Goal: Register for event/course

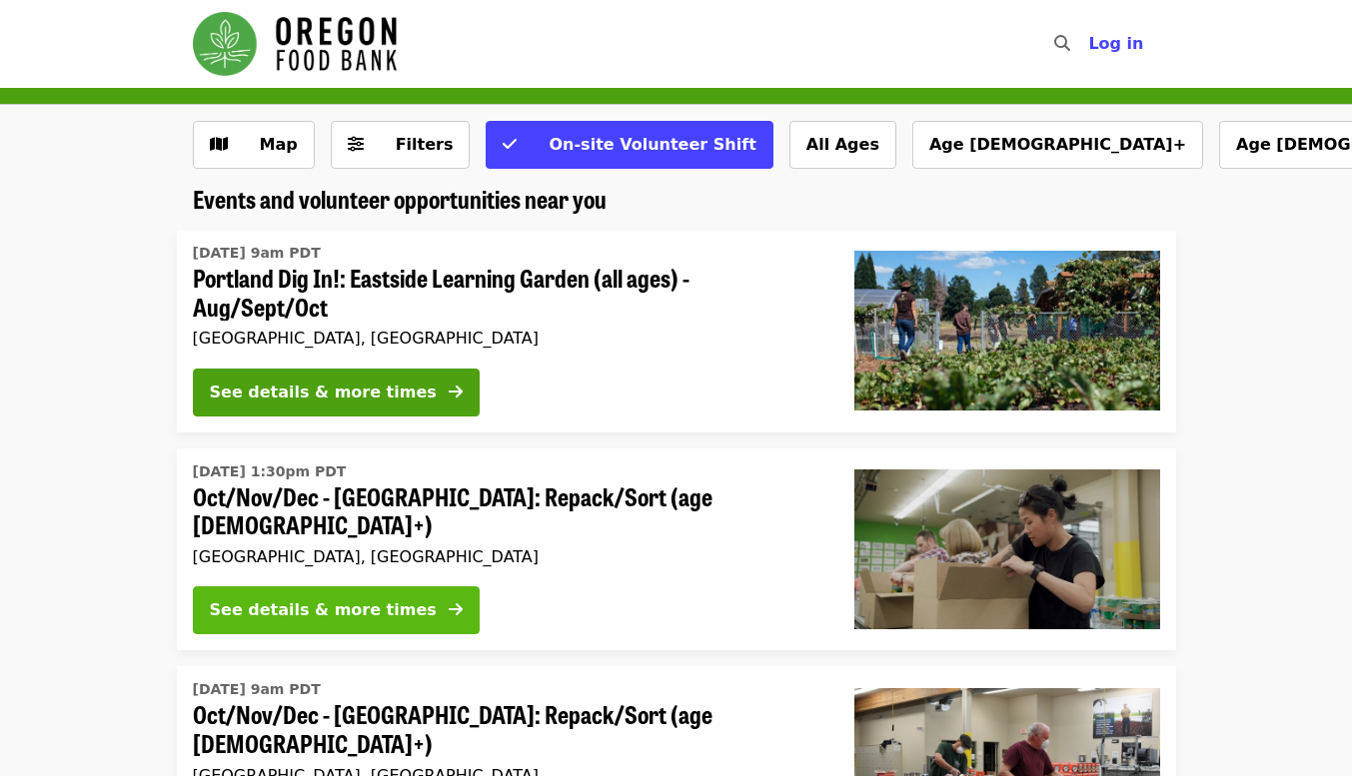
click at [266, 608] on div "See details & more times" at bounding box center [323, 610] width 227 height 24
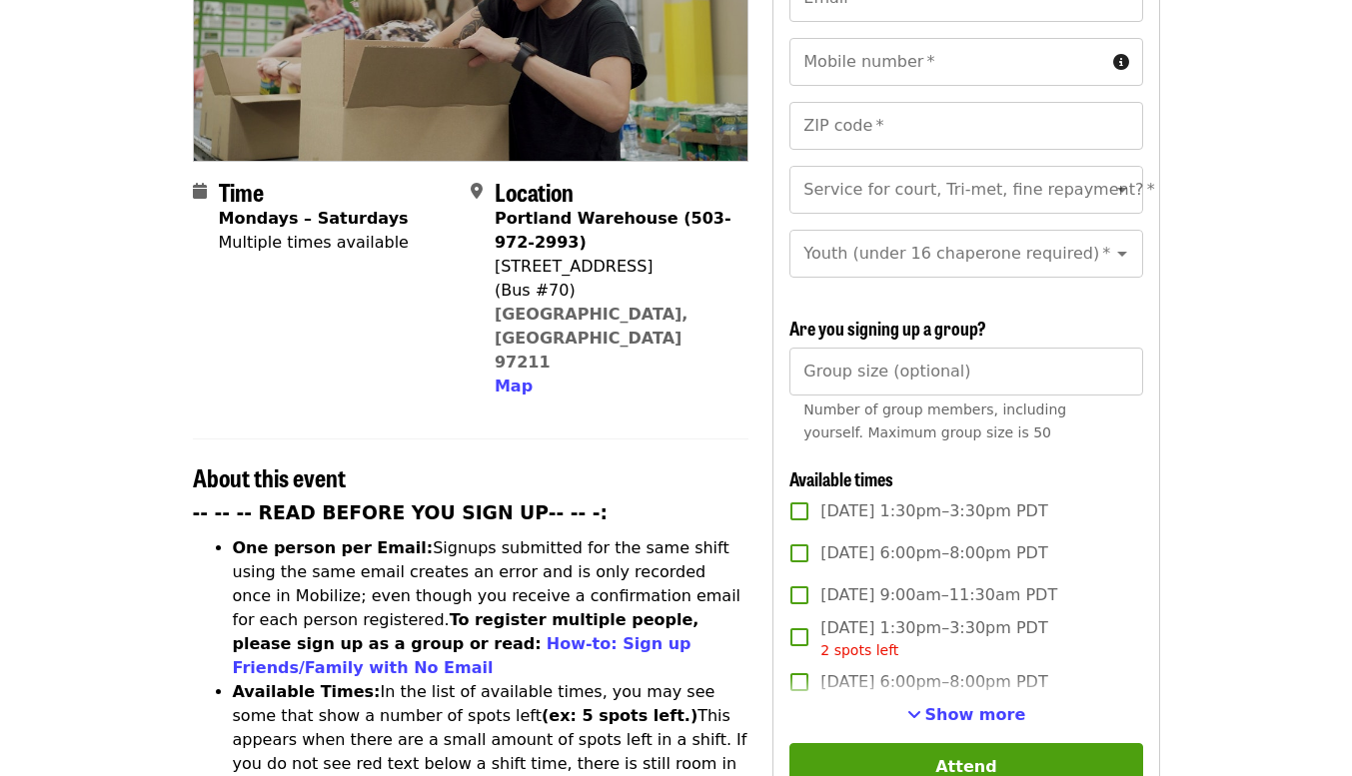
scroll to position [361, 0]
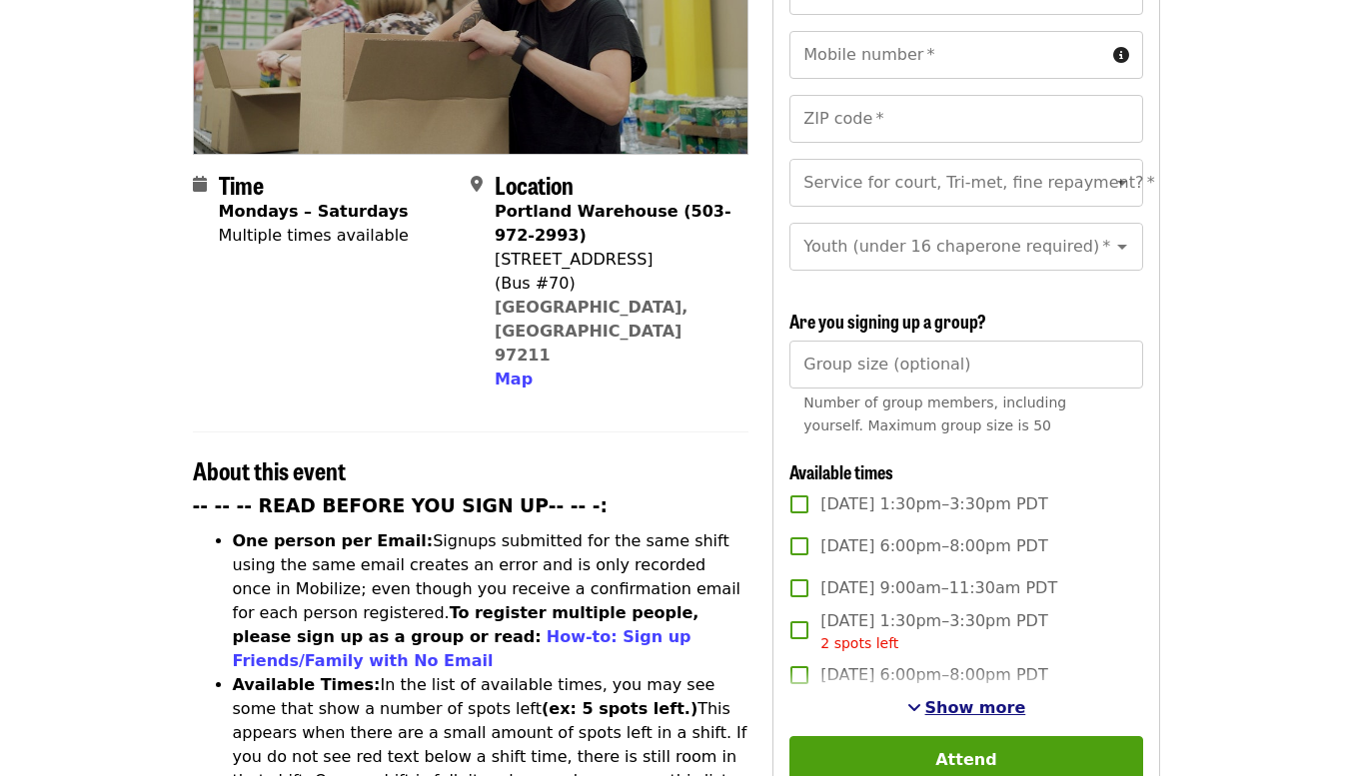
click at [970, 706] on span "Show more" at bounding box center [975, 707] width 101 height 19
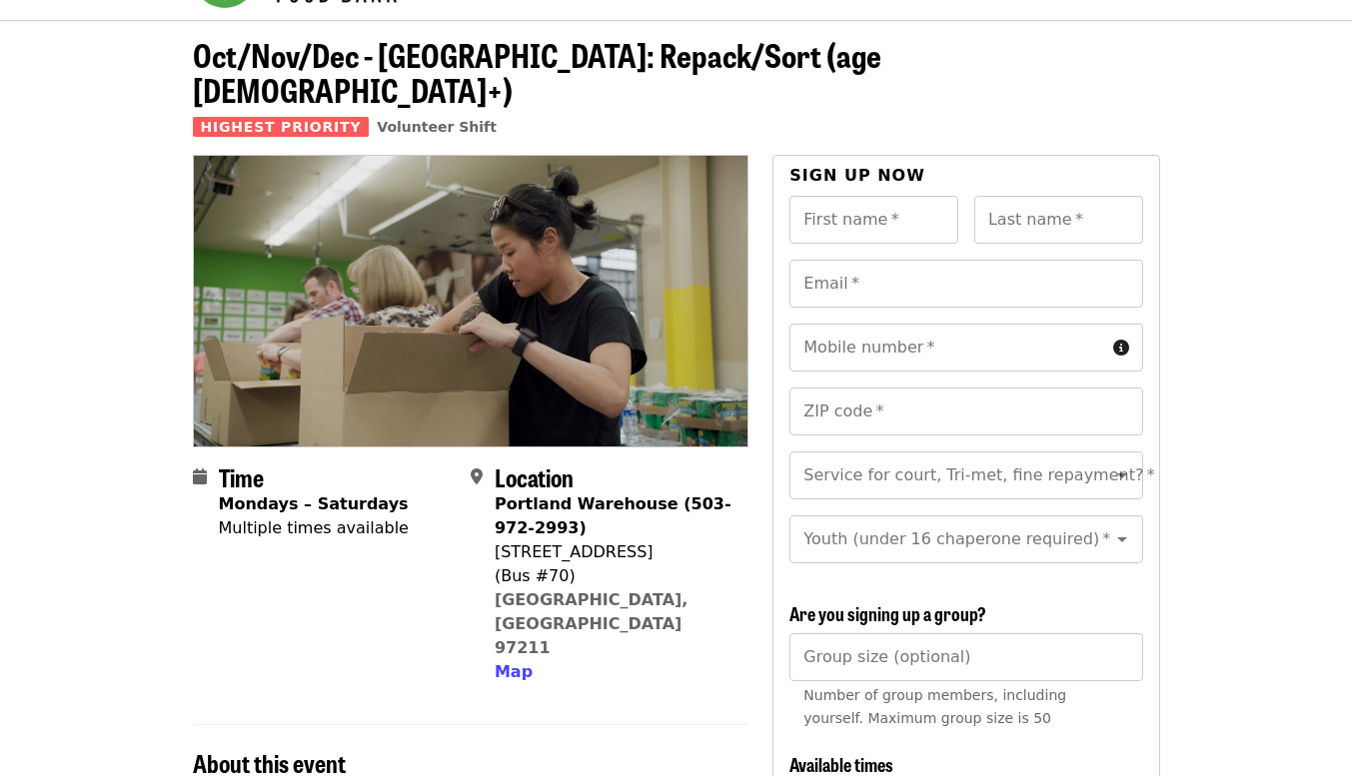
scroll to position [23, 0]
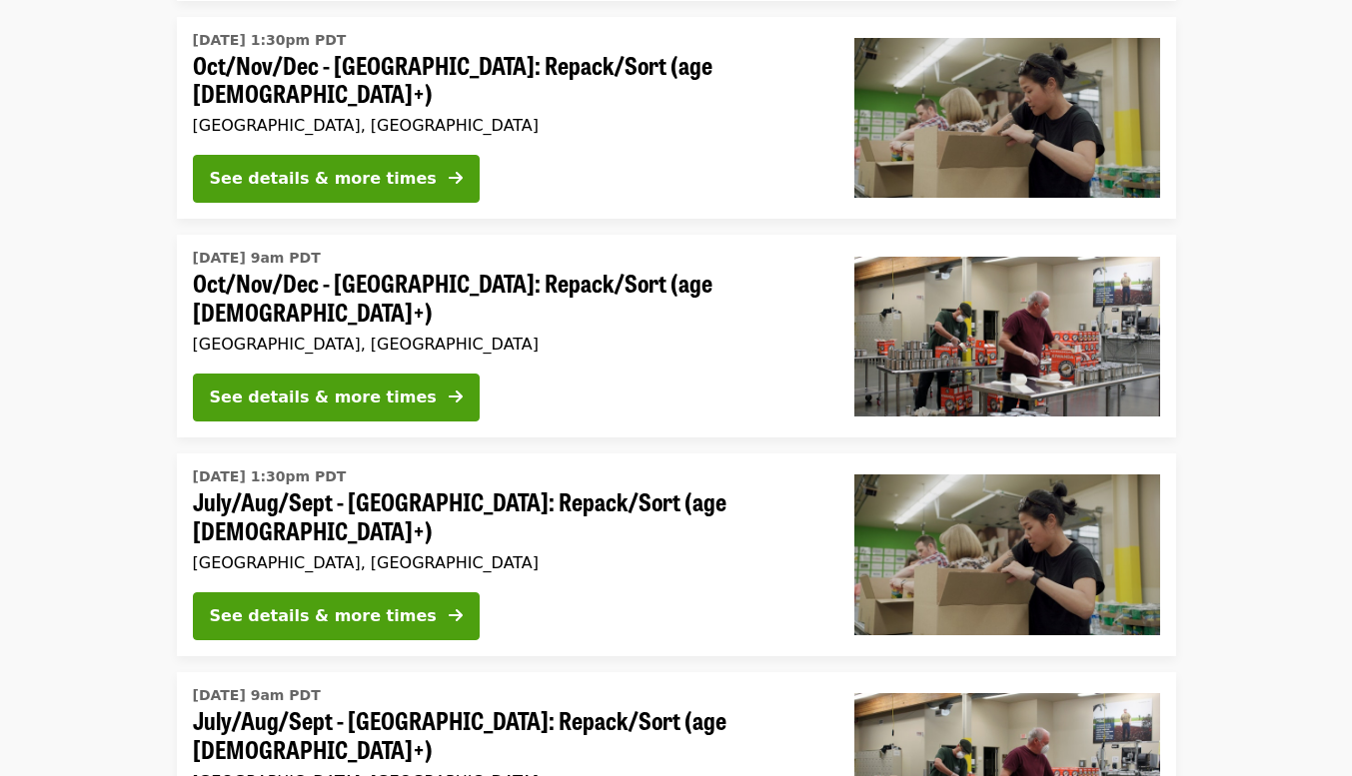
scroll to position [441, 0]
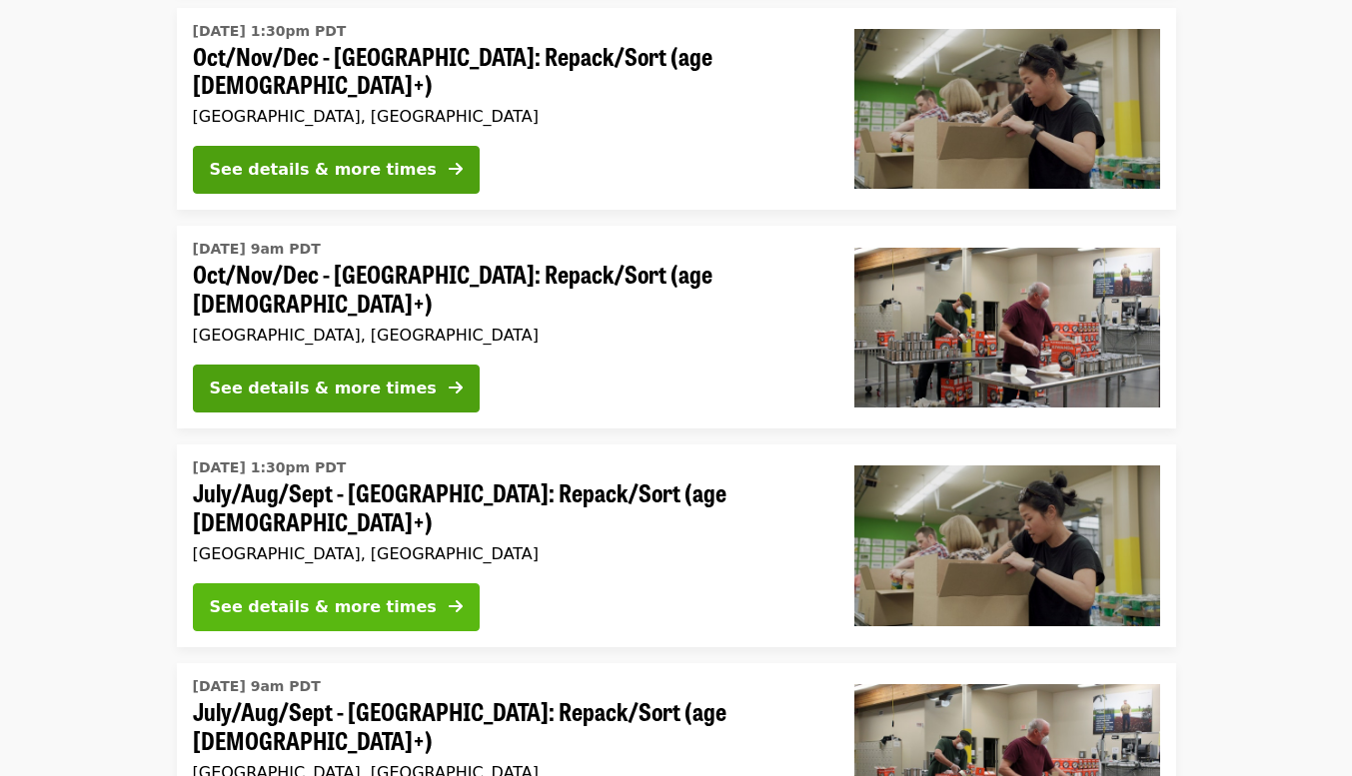
click at [317, 583] on button "See details & more times" at bounding box center [336, 607] width 287 height 48
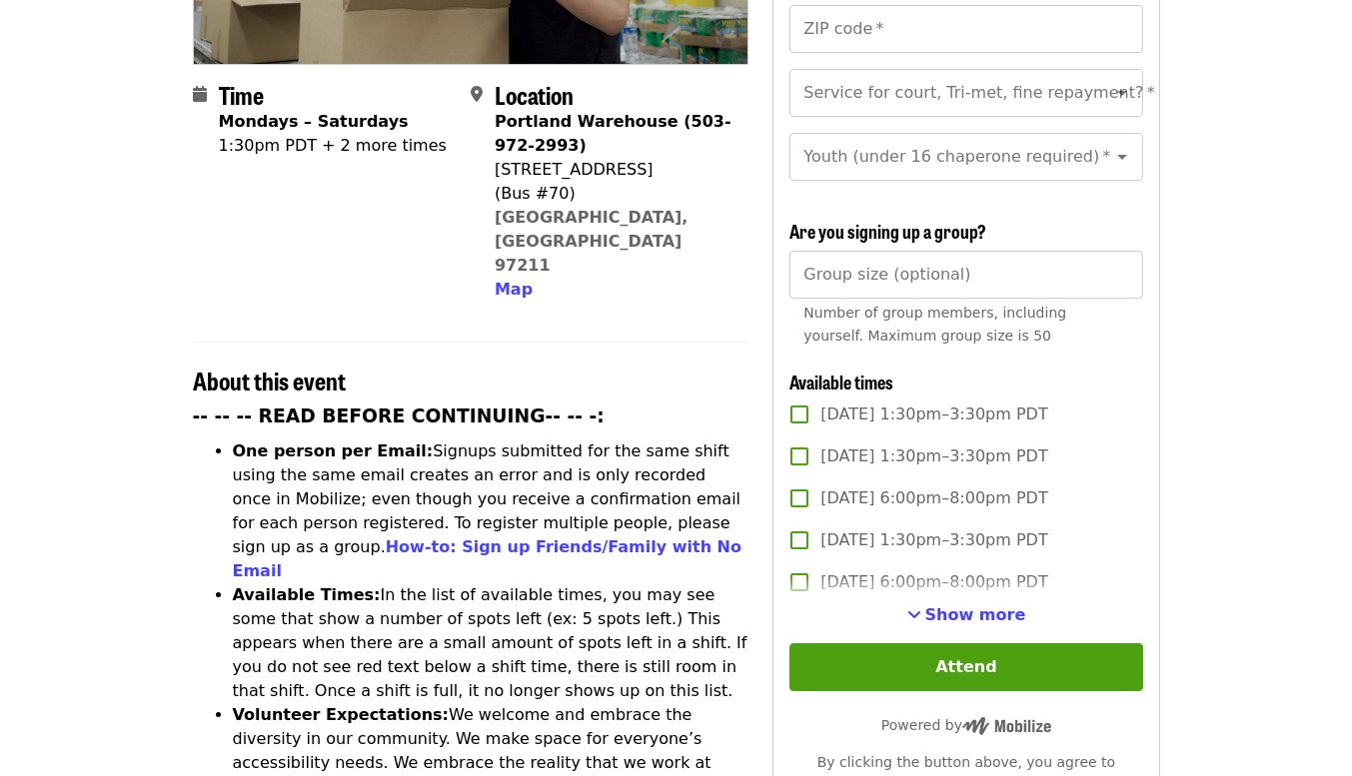
scroll to position [464, 0]
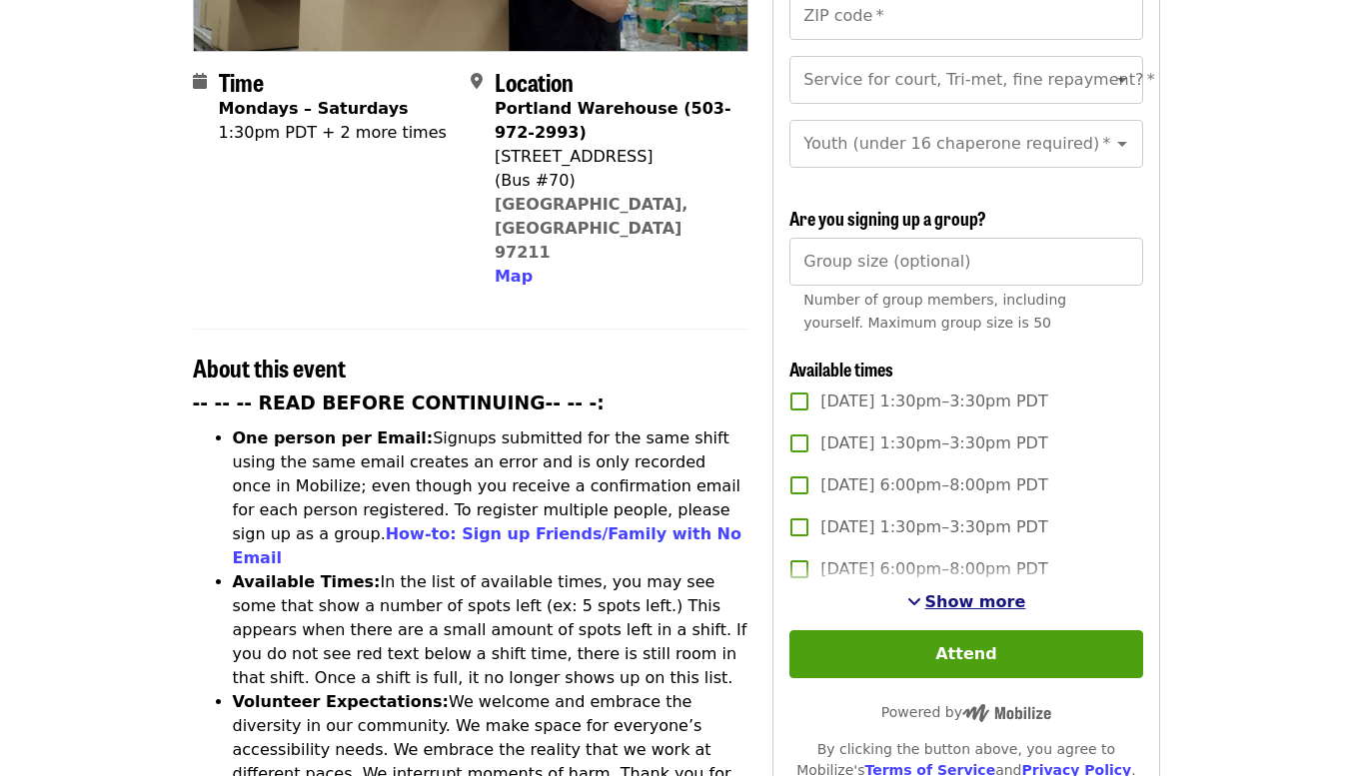
click at [942, 592] on span "Show more" at bounding box center [975, 601] width 101 height 19
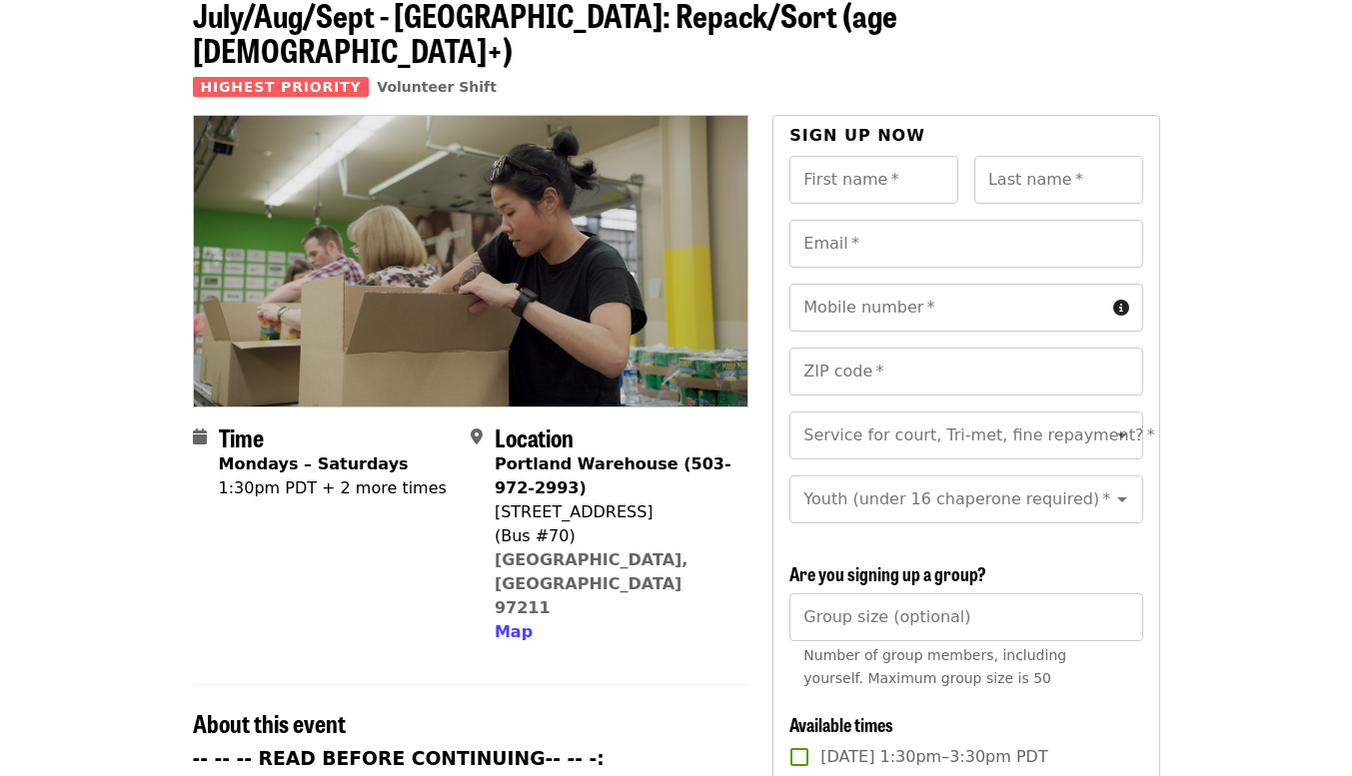
scroll to position [0, 0]
